Goal: Navigation & Orientation: Understand site structure

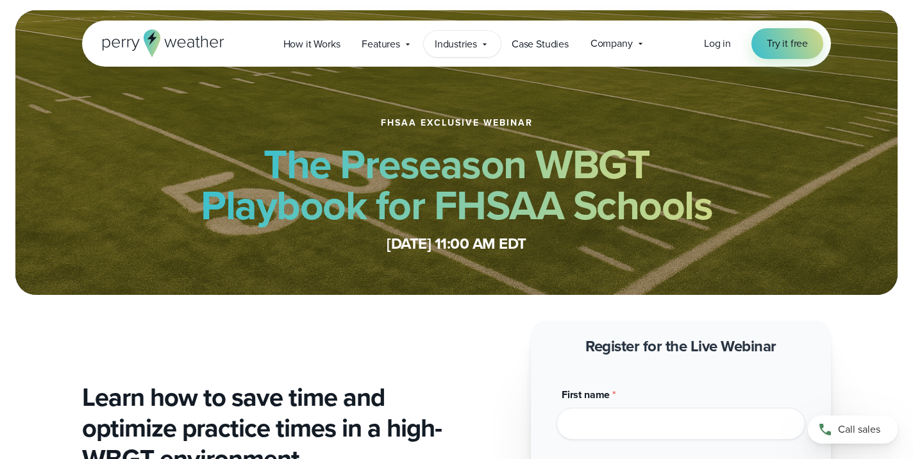
click at [475, 41] on span "Industries" at bounding box center [456, 44] width 42 height 15
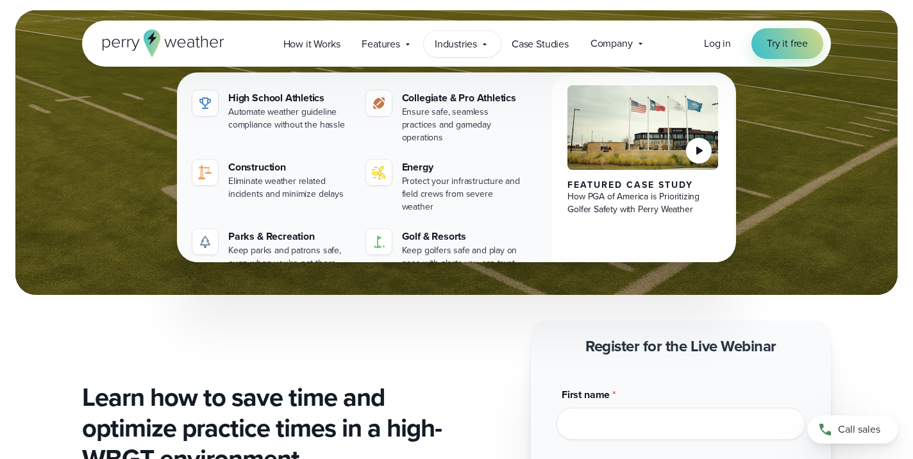
click at [482, 40] on icon at bounding box center [485, 44] width 10 height 10
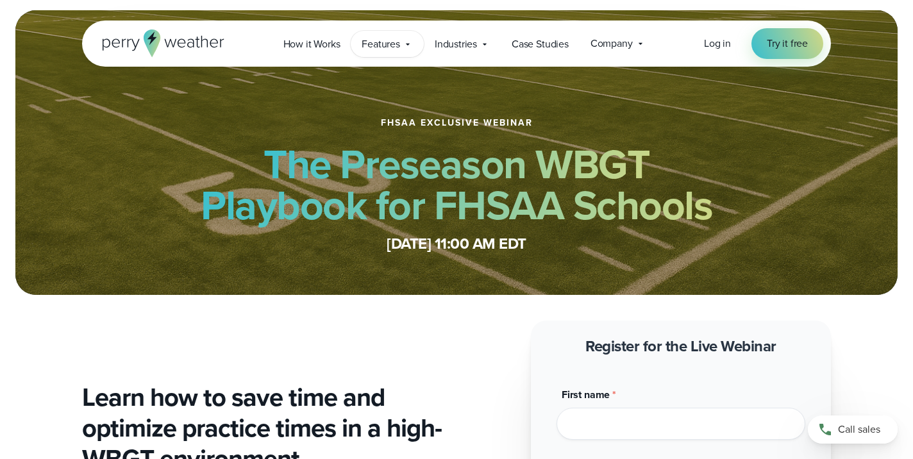
click at [410, 42] on icon at bounding box center [408, 44] width 10 height 10
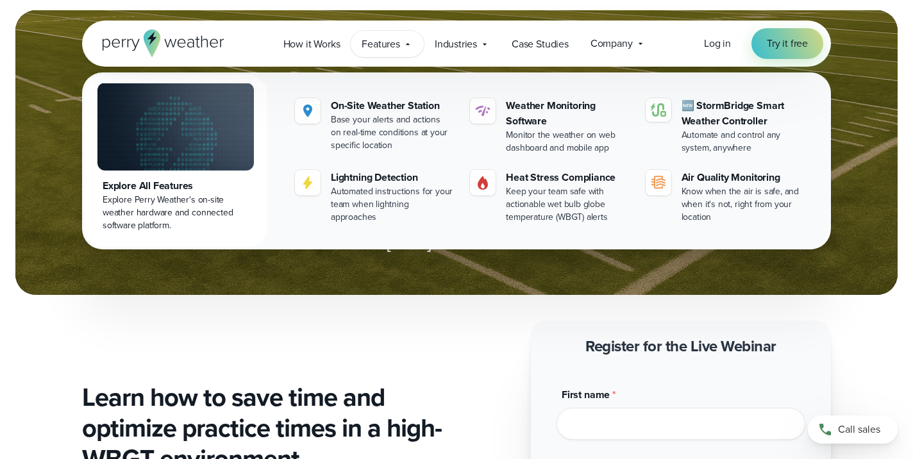
click at [410, 42] on icon at bounding box center [408, 44] width 10 height 10
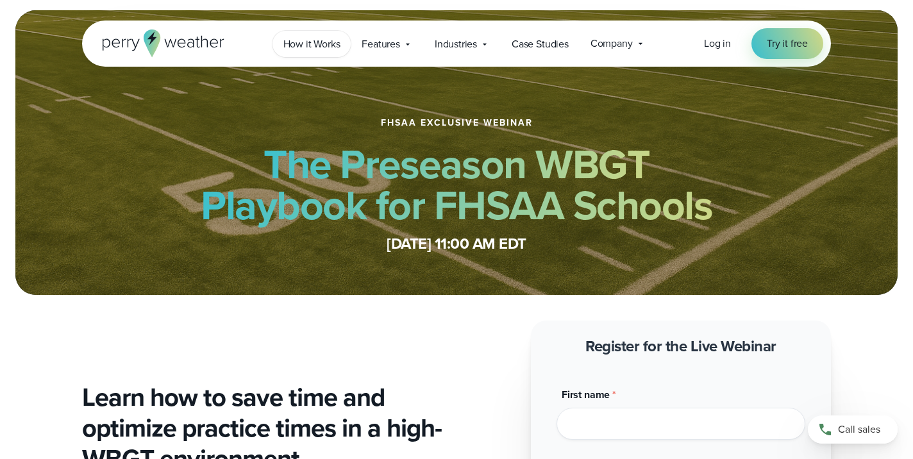
click at [343, 45] on link "How it Works" at bounding box center [311, 44] width 79 height 26
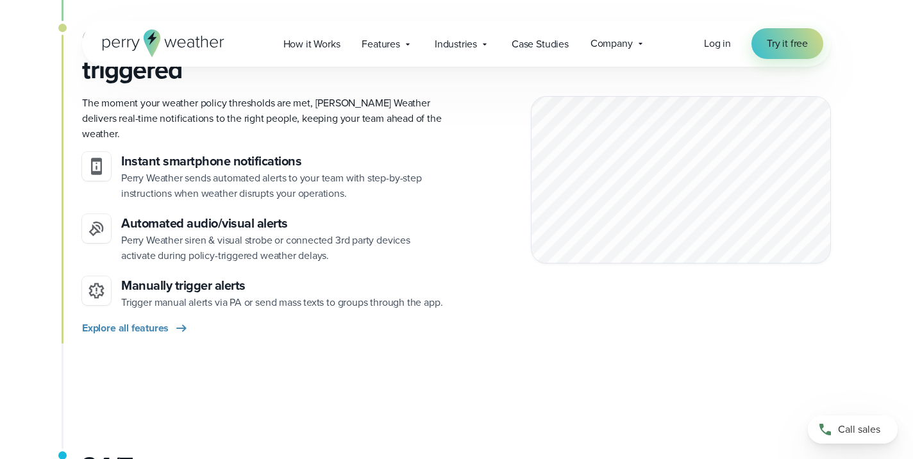
scroll to position [1387, 0]
